Goal: Task Accomplishment & Management: Manage account settings

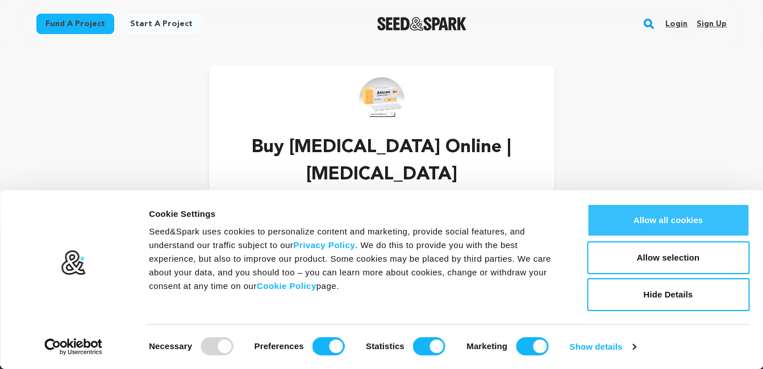
click at [617, 206] on button "Allow all cookies" at bounding box center [668, 220] width 162 height 33
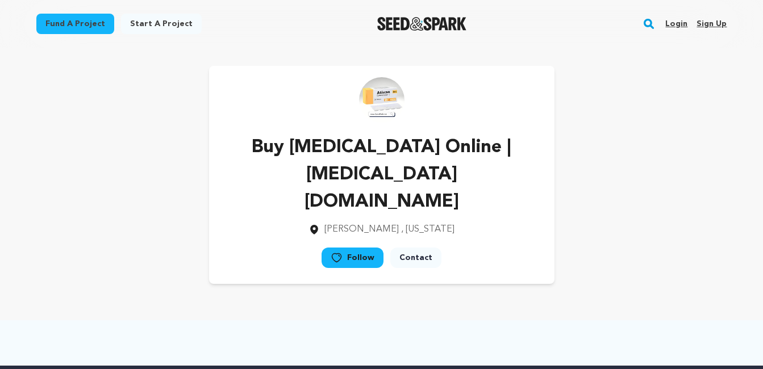
click at [365, 248] on link "Follow" at bounding box center [352, 258] width 62 height 20
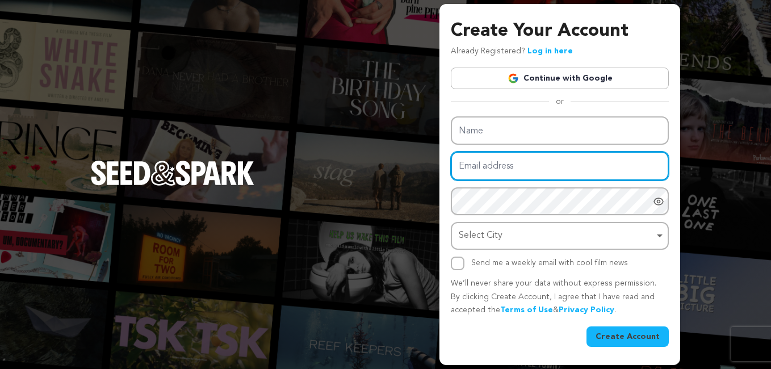
paste input "[EMAIL_ADDRESS][DOMAIN_NAME]"
click at [539, 175] on input "[EMAIL_ADDRESS][DOMAIN_NAME]" at bounding box center [560, 166] width 218 height 29
type input "[EMAIL_ADDRESS][DOMAIN_NAME]"
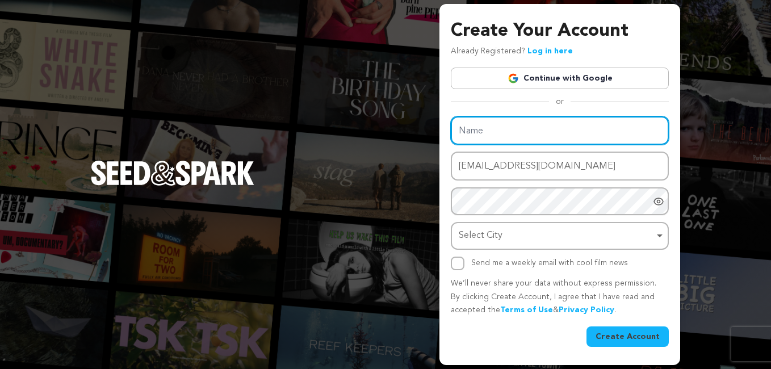
paste input "Buy [MEDICAL_DATA] Online | [MEDICAL_DATA] | SpaceMedz"
type input "Buy [MEDICAL_DATA] Online | [MEDICAL_DATA] | SpaceMedz"
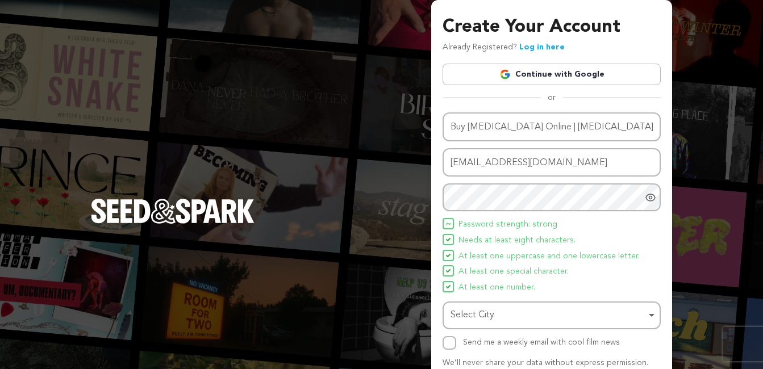
click at [517, 309] on div "Select City Remove item" at bounding box center [547, 315] width 195 height 16
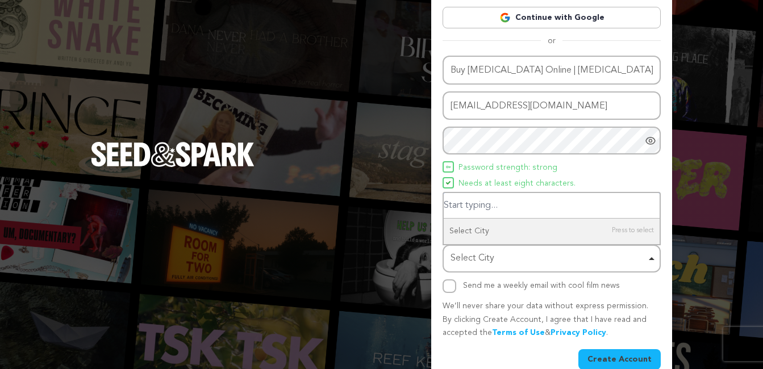
scroll to position [68, 0]
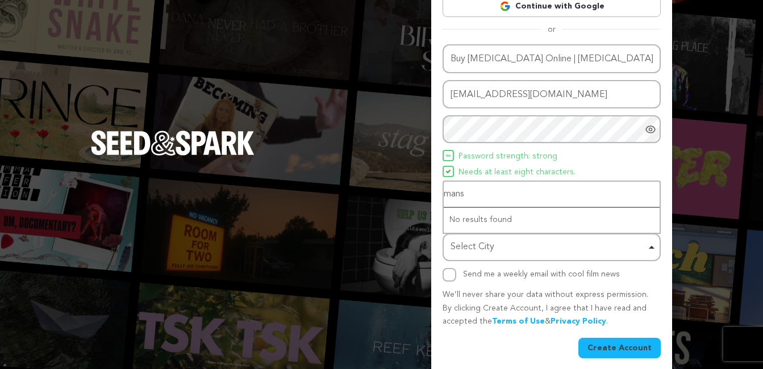
type input "[PERSON_NAME]"
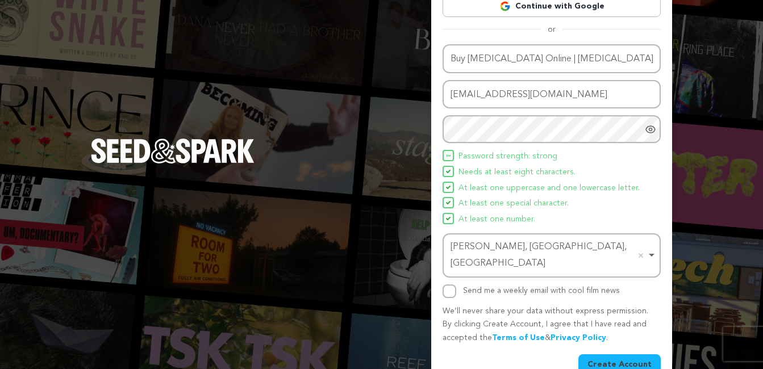
click at [615, 354] on button "Create Account" at bounding box center [619, 364] width 82 height 20
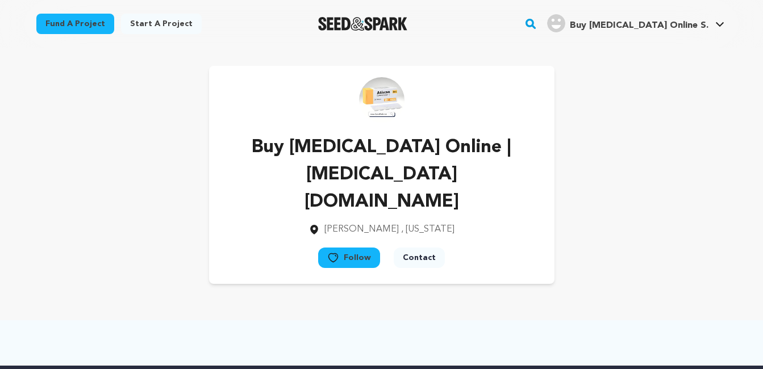
click at [345, 248] on button "Follow" at bounding box center [349, 258] width 62 height 20
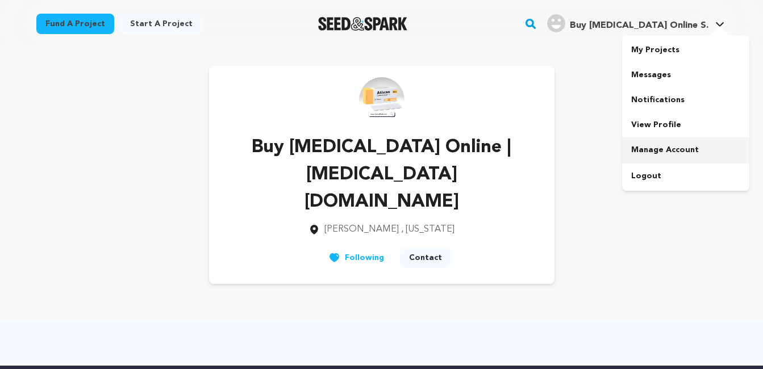
click at [642, 148] on link "Manage Account" at bounding box center [685, 149] width 127 height 25
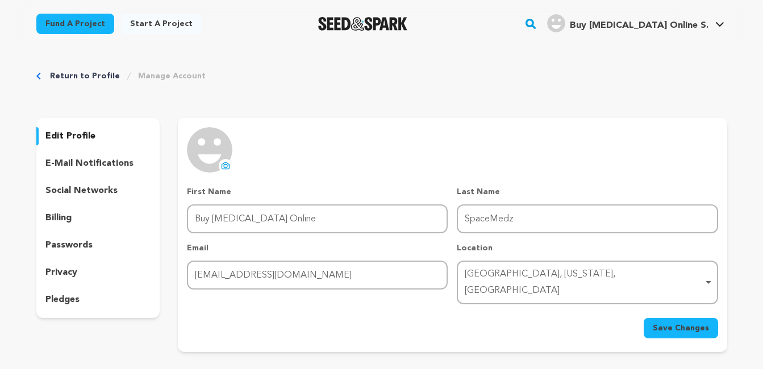
click at [225, 166] on icon at bounding box center [225, 165] width 9 height 9
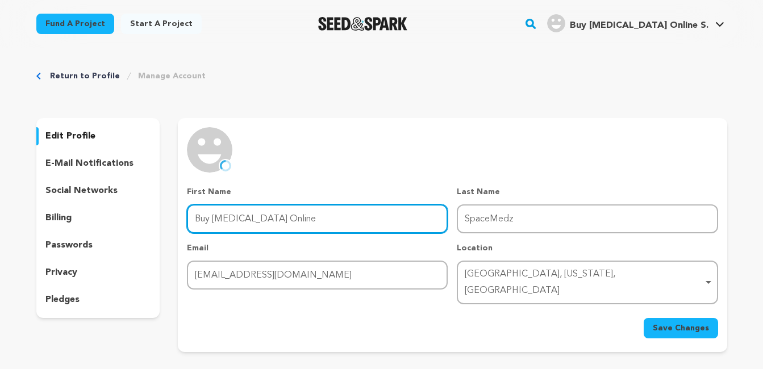
paste input "| [MEDICAL_DATA] | SpaceMedz"
type input "Buy [MEDICAL_DATA] Online | [MEDICAL_DATA]"
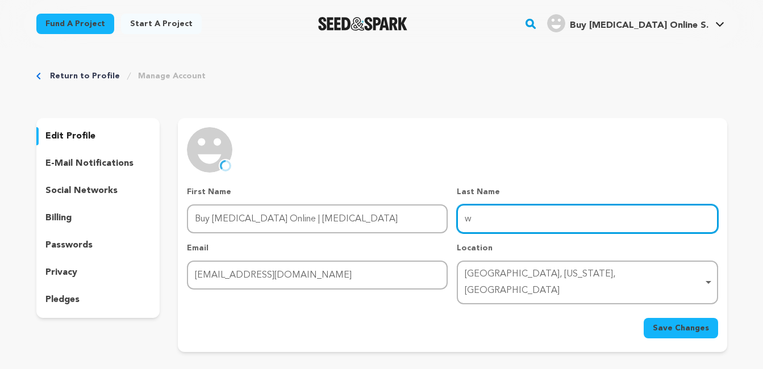
type input "[DOMAIN_NAME]"
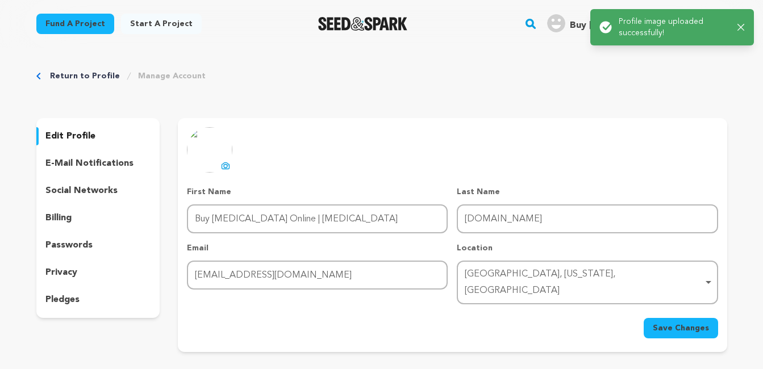
click at [643, 318] on button "Save Changes" at bounding box center [680, 328] width 74 height 20
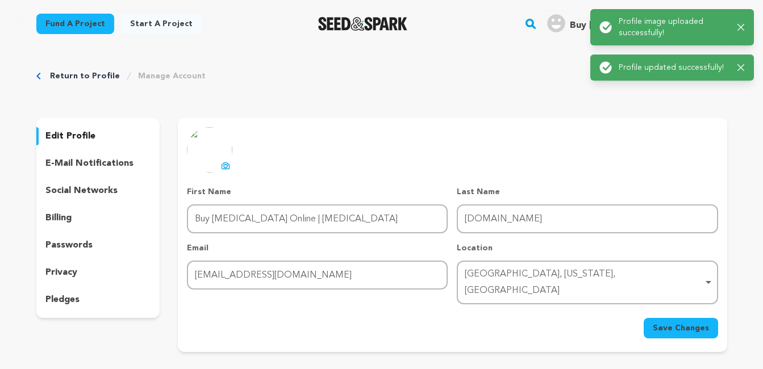
click at [114, 192] on p "social networks" at bounding box center [81, 191] width 72 height 14
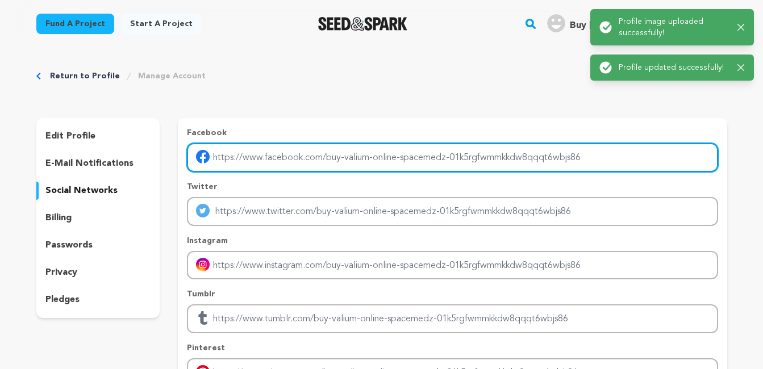
click at [298, 169] on input "Enter facebook profile link" at bounding box center [452, 157] width 530 height 29
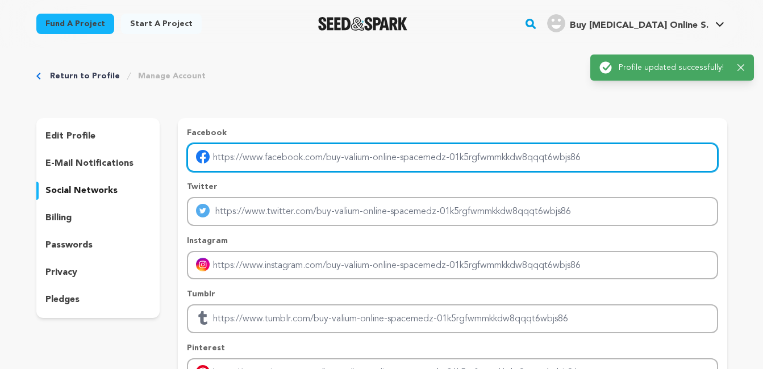
paste input "https://spacemedz.com/product-category/buy-valium-online"
type input "https://spacemedz.com/product-category/buy-valium-online"
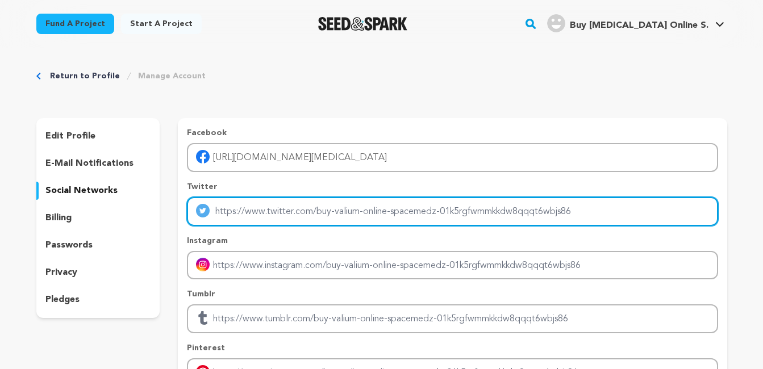
type input "https://twitter.com/ordersomaonline"
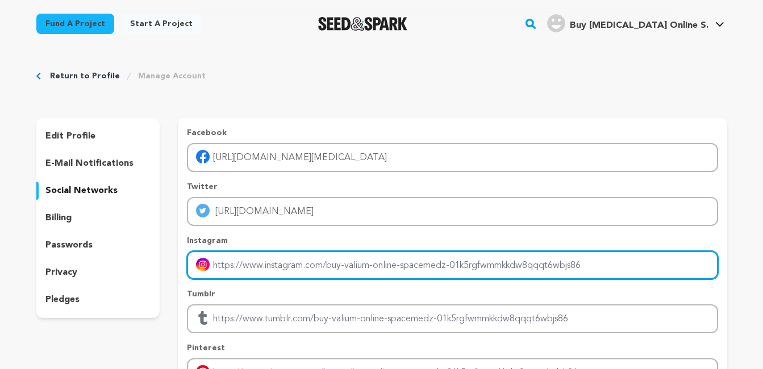
paste input "https://app.talkshoe.com/user/buy-tramadol-online-ultram-spacemedz"
type input "https://app.talkshoe.com/user/buy-tramadol-online-ultram-spacemedz"
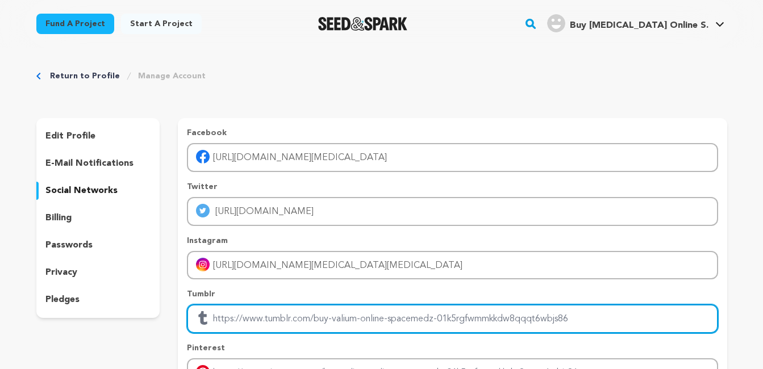
paste input "https://cutt.ly/jrB8EGrp"
type input "https://cutt.ly/jrB8EGrp"
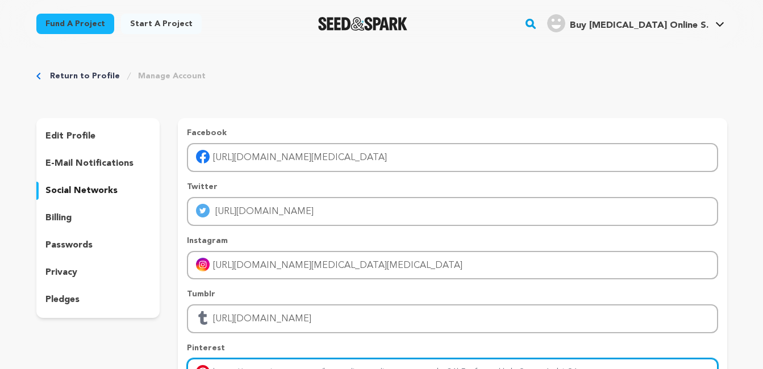
scroll to position [18, 0]
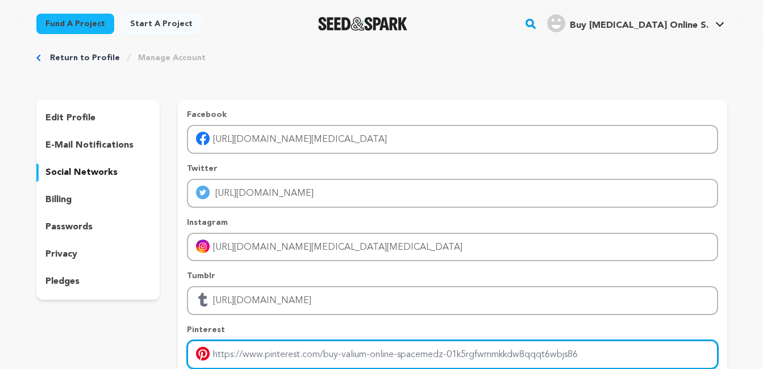
paste input "https://cutt.ly/4rB8E5xe"
type input "https://cutt.ly/4rB8E5xe"
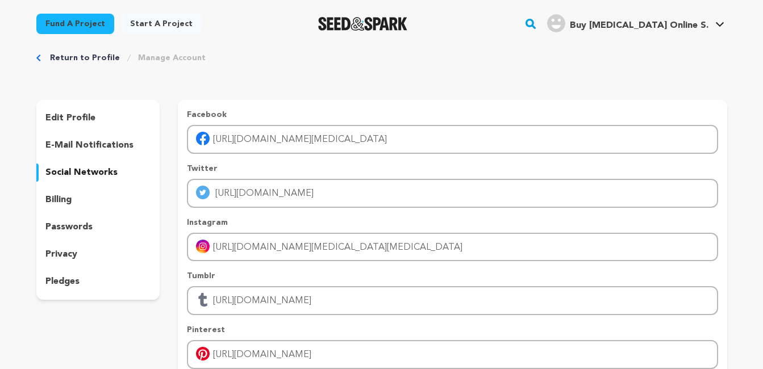
scroll to position [242, 0]
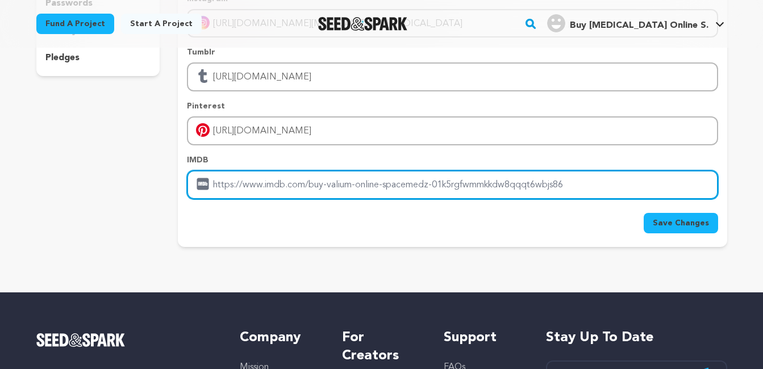
paste input "https://cutt.ly/lrB8EM7S"
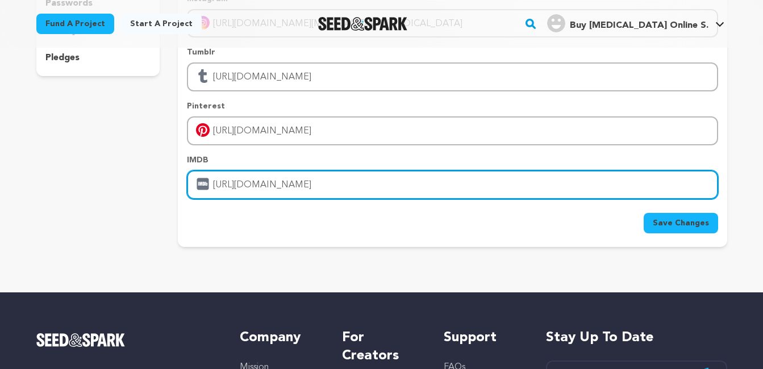
type input "https://cutt.ly/lrB8EM7S"
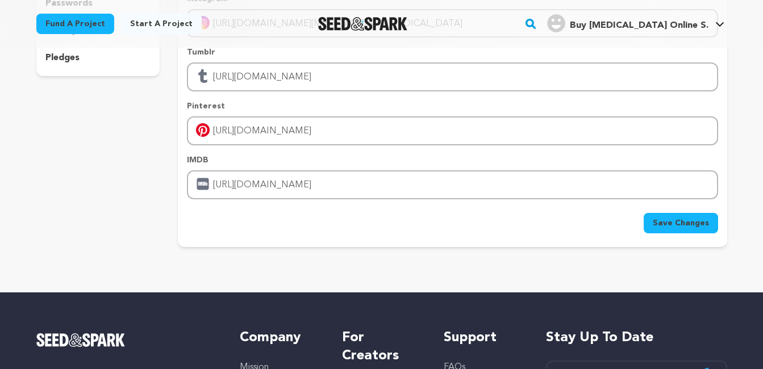
click at [643, 213] on button "Save Changes" at bounding box center [680, 223] width 74 height 20
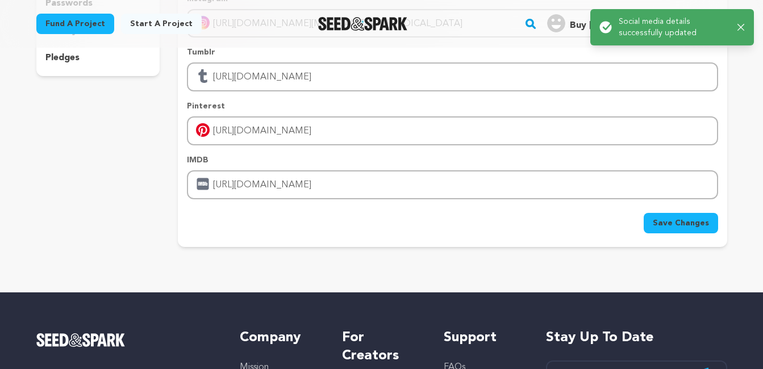
click at [667, 221] on span "Save Changes" at bounding box center [681, 223] width 56 height 11
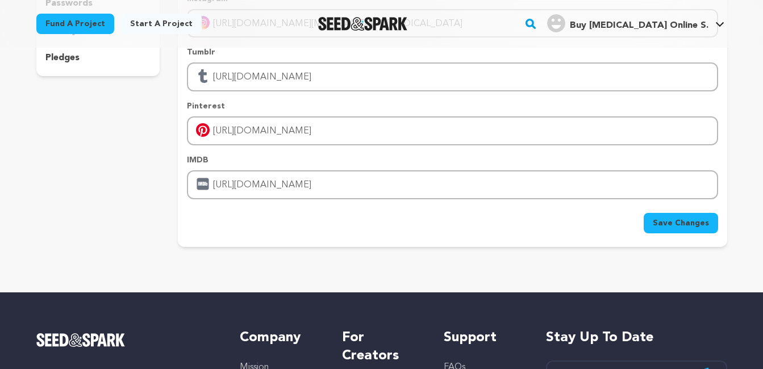
click at [676, 215] on button "Save Changes" at bounding box center [680, 223] width 74 height 20
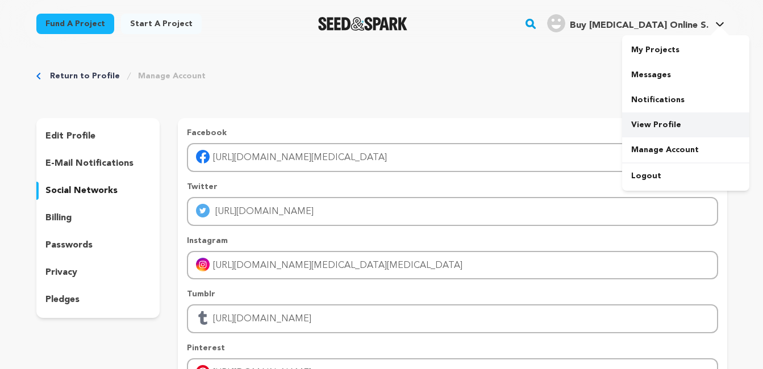
click at [672, 124] on link "View Profile" at bounding box center [685, 124] width 127 height 25
